Goal: Transaction & Acquisition: Purchase product/service

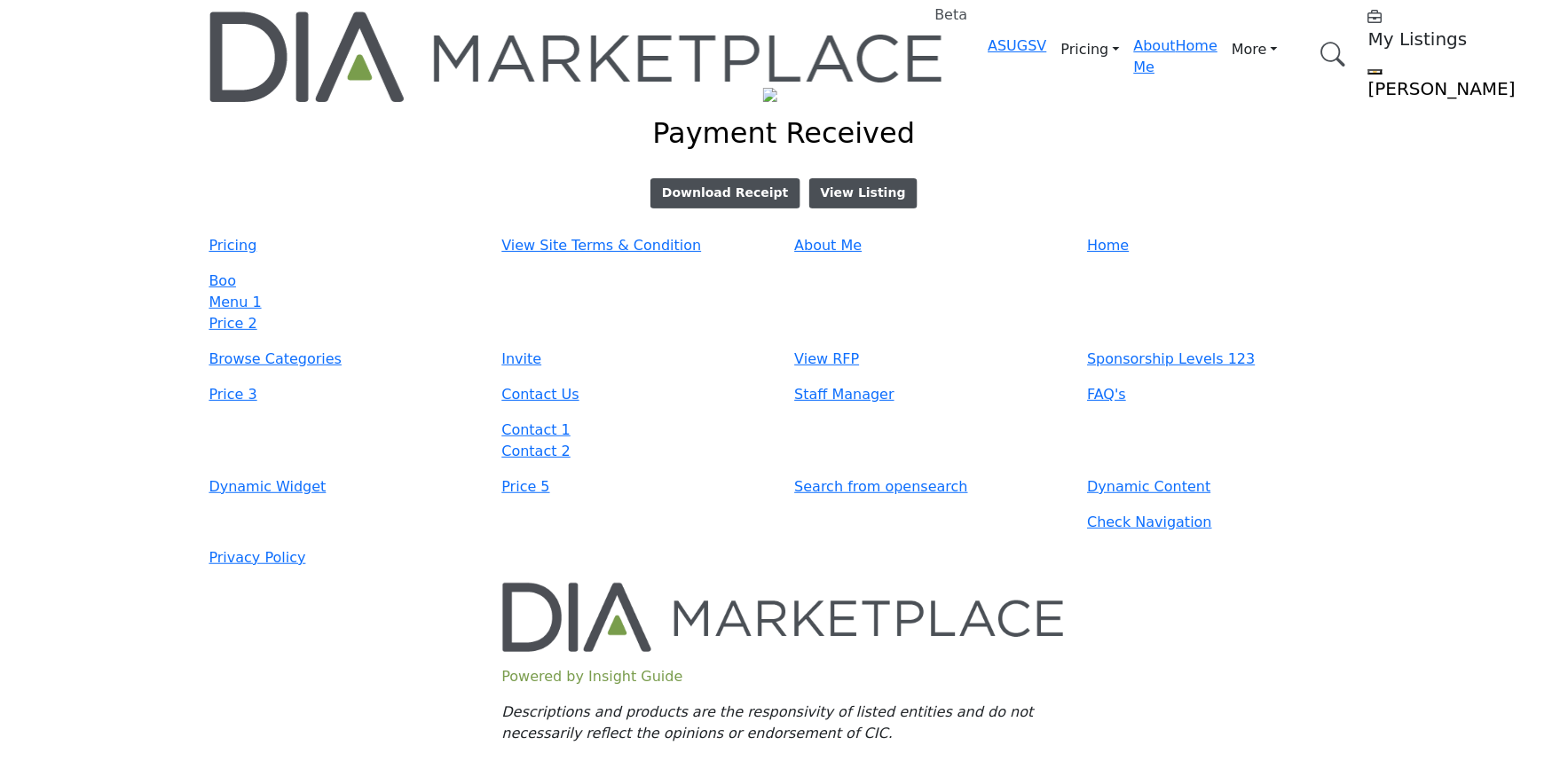
click at [435, 235] on main "Invite Supplier Invite Supplier Invite Supplier Invite Supplier" at bounding box center [784, 148] width 1568 height 174
click at [710, 208] on link "Download Receipt" at bounding box center [725, 194] width 149 height 30
click at [790, 235] on main "Invite Supplier Invite Supplier Invite Supplier Invite Supplier" at bounding box center [784, 148] width 1568 height 174
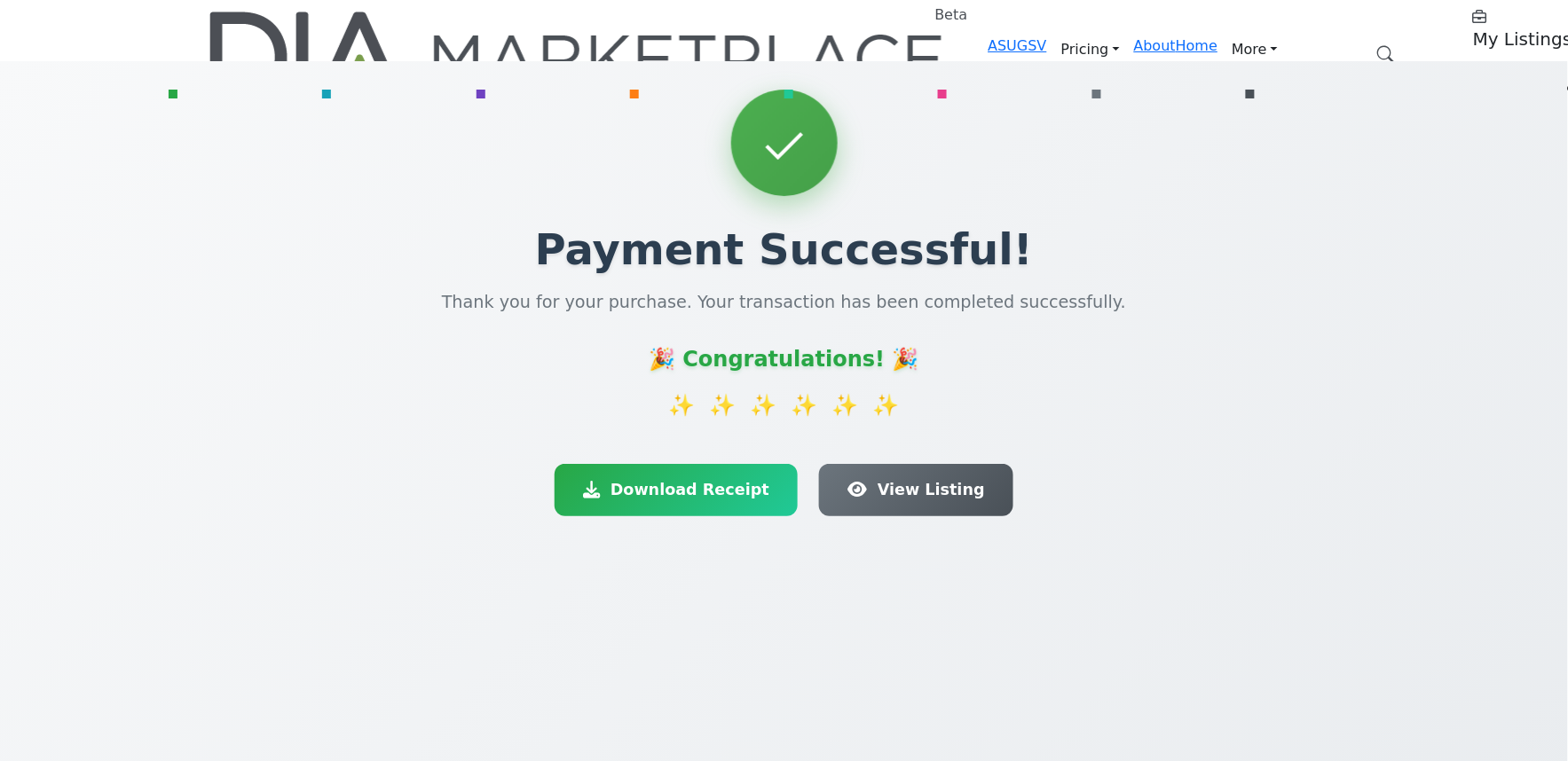
click at [152, 390] on div "✨ ✨ ✨ ✨ ✨ ✨" at bounding box center [784, 406] width 1540 height 32
click at [692, 475] on span "Download Receipt" at bounding box center [690, 487] width 163 height 24
click at [324, 555] on div "Payment Successful! Thank you for your purchase. Your transaction has been comp…" at bounding box center [784, 442] width 1568 height 761
click at [877, 475] on span "View Listing" at bounding box center [931, 487] width 109 height 24
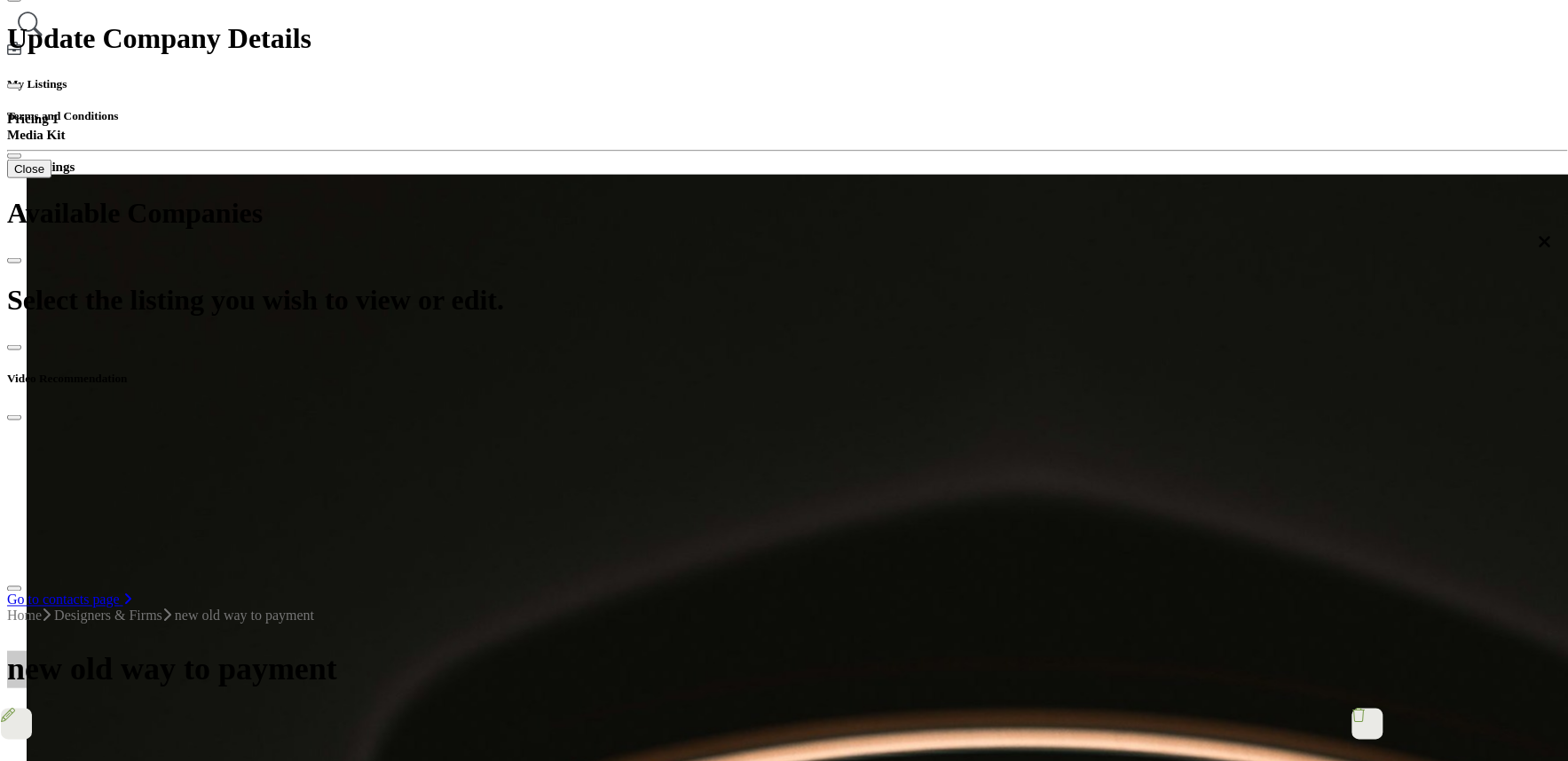
scroll to position [477, 0]
